Goal: Navigation & Orientation: Go to known website

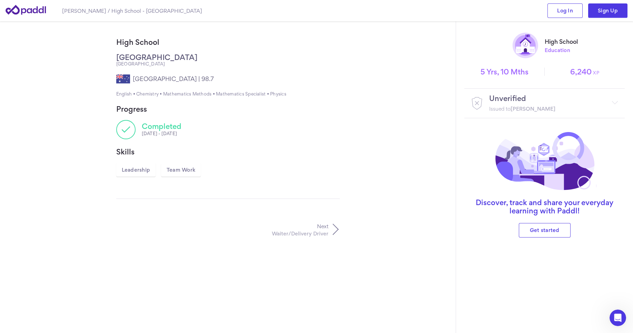
click at [27, 10] on icon at bounding box center [26, 10] width 40 height 10
